Goal: Transaction & Acquisition: Purchase product/service

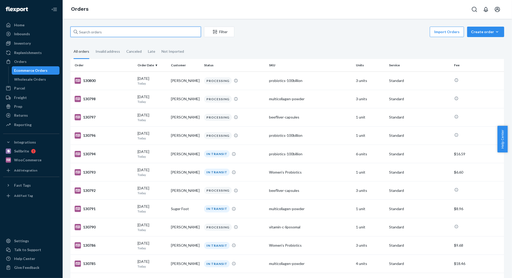
click at [152, 33] on input "text" at bounding box center [135, 32] width 130 height 10
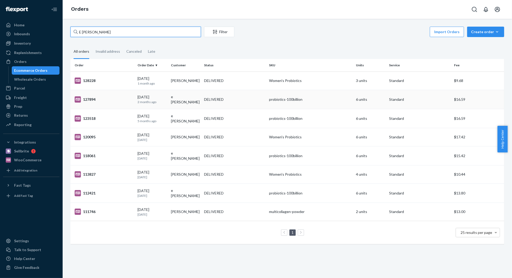
type input "E [PERSON_NAME]"
click at [140, 93] on td "[DATE] [DATE]" at bounding box center [151, 99] width 33 height 19
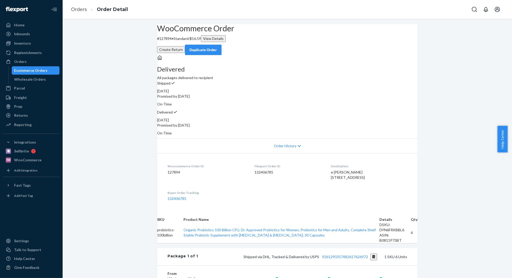
click at [221, 45] on button "Duplicate Order" at bounding box center [203, 50] width 36 height 10
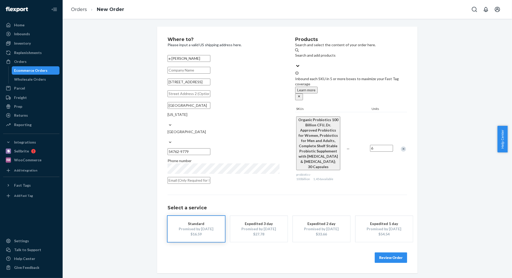
click at [403, 146] on div "Remove Item" at bounding box center [402, 148] width 5 height 5
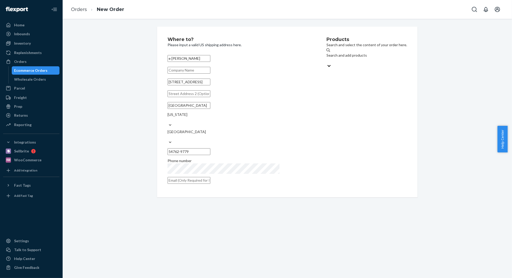
click at [191, 58] on input "e [PERSON_NAME]" at bounding box center [188, 58] width 43 height 7
drag, startPoint x: 181, startPoint y: 57, endPoint x: 168, endPoint y: 56, distance: 13.1
click at [168, 56] on input "e [PERSON_NAME]" at bounding box center [188, 58] width 43 height 7
type input "e"
type input "E [PERSON_NAME]"
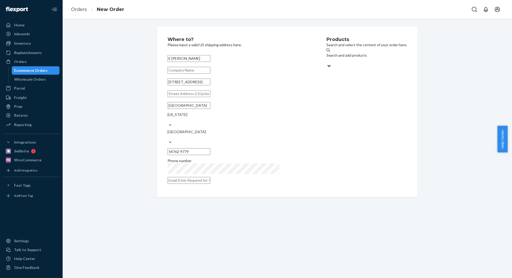
click at [210, 74] on input "text" at bounding box center [188, 70] width 43 height 7
paste input "[STREET_ADDRESS]"
type input "[STREET_ADDRESS]"
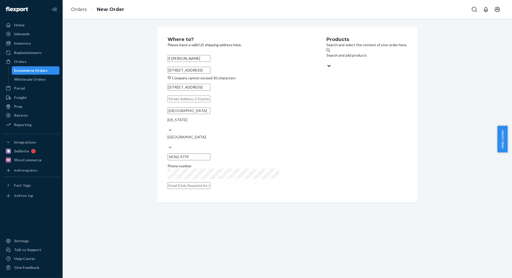
click at [210, 74] on input "[STREET_ADDRESS]" at bounding box center [188, 70] width 43 height 7
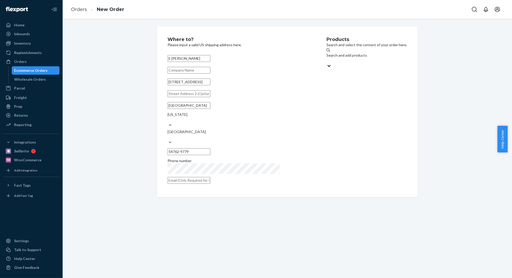
click at [326, 56] on div "Search and add products" at bounding box center [366, 55] width 81 height 5
click at [326, 58] on input "Search and add products" at bounding box center [326, 60] width 1 height 5
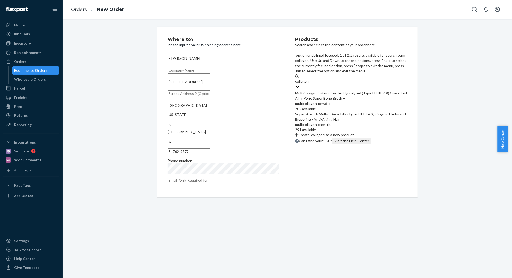
type input "collagen"
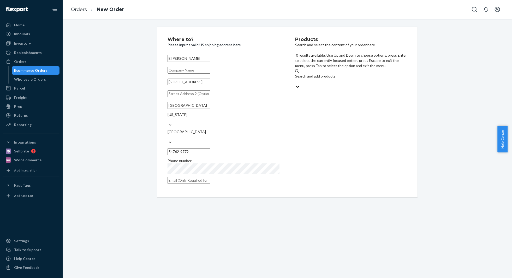
click at [350, 74] on div "Search and add products" at bounding box center [351, 79] width 112 height 10
click at [295, 79] on input "0 results available. Use Up and Down to choose options, press Enter to select t…" at bounding box center [295, 81] width 1 height 5
type input "collagen"
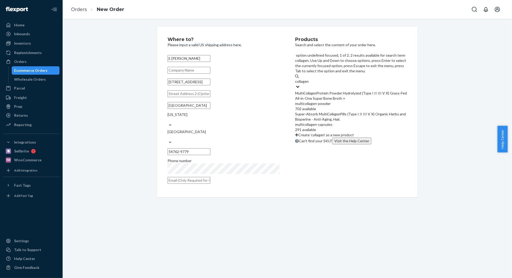
click at [352, 90] on div "Multi Collagen Protein Powder Hydrolyzed (Type I II III V X) Grass-Fed All-in-O…" at bounding box center [351, 95] width 112 height 10
click at [309, 79] on input "collagen" at bounding box center [302, 81] width 14 height 5
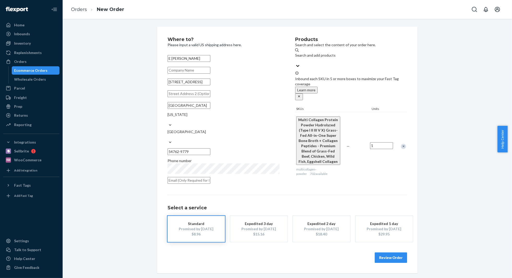
click at [386, 142] on input "1" at bounding box center [381, 145] width 23 height 7
type input "2"
click at [385, 153] on div "Multi Collagen Protein Powder Hydrolyzed (Type I II III V X) Grass-Fed All-in-O…" at bounding box center [351, 146] width 112 height 68
click at [394, 252] on button "Review Order" at bounding box center [390, 257] width 32 height 10
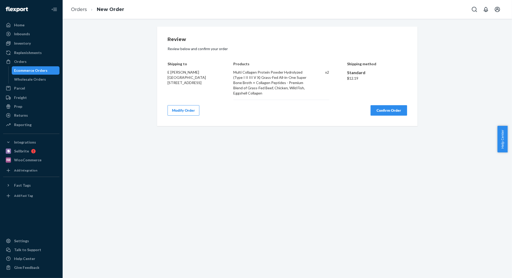
click at [381, 109] on button "Confirm Order" at bounding box center [388, 110] width 36 height 10
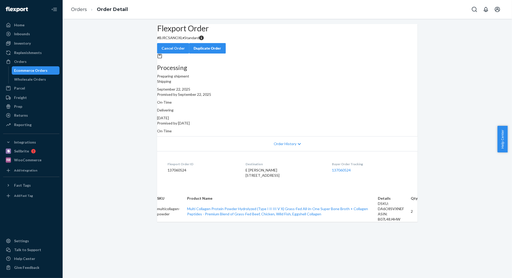
click at [178, 40] on p "# BJRCSANOXL • Standard" at bounding box center [287, 37] width 260 height 5
drag, startPoint x: 191, startPoint y: 51, endPoint x: 165, endPoint y: 50, distance: 26.1
click at [165, 50] on div "Flexport Order # BJRCSANOXL • Standard Cancel Order Duplicate Order" at bounding box center [287, 38] width 260 height 29
copy p "# BJRCSANOXL"
